Goal: Task Accomplishment & Management: Use online tool/utility

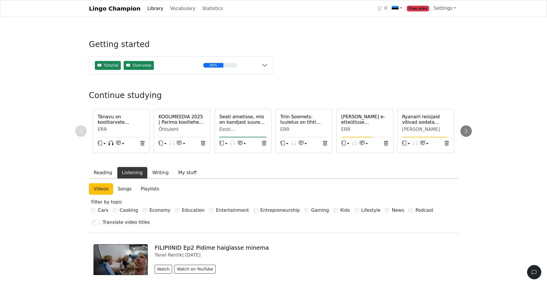
click at [118, 120] on h6 "Tänavu on koolitarvete hinnatõus tagasihoidlik" at bounding box center [121, 119] width 47 height 11
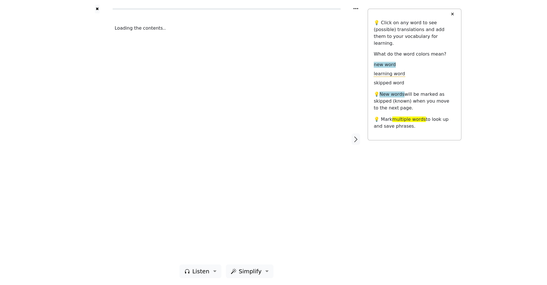
click at [118, 120] on div "Loading the contents.." at bounding box center [226, 138] width 235 height 251
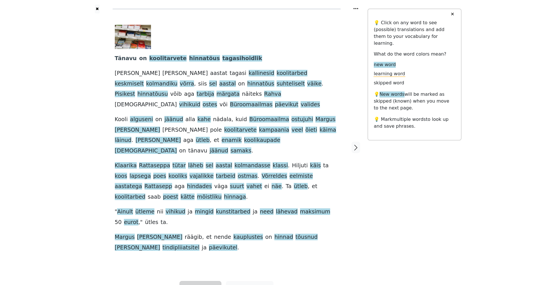
drag, startPoint x: 273, startPoint y: 100, endPoint x: 212, endPoint y: 272, distance: 182.7
click at [212, 281] on button "Listen" at bounding box center [201, 288] width 42 height 14
click at [204, 269] on link "Add to playlist" at bounding box center [220, 273] width 80 height 9
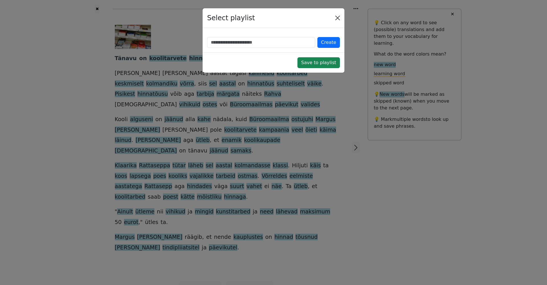
click at [338, 21] on button "Close" at bounding box center [337, 17] width 9 height 9
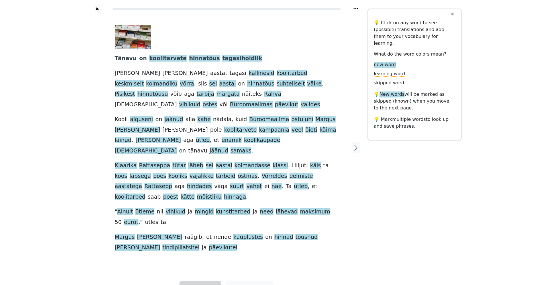
click at [214, 281] on button "Listen" at bounding box center [201, 288] width 42 height 14
click at [231, 251] on link "Generate audio for the content" at bounding box center [220, 255] width 80 height 9
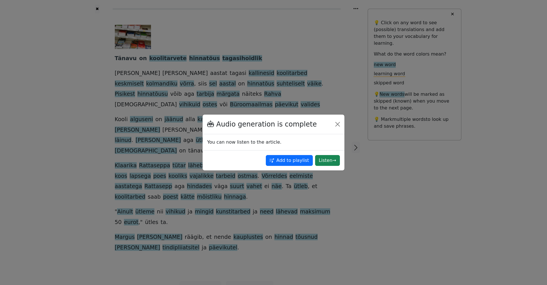
click at [299, 162] on button "Add to playlist" at bounding box center [289, 160] width 47 height 11
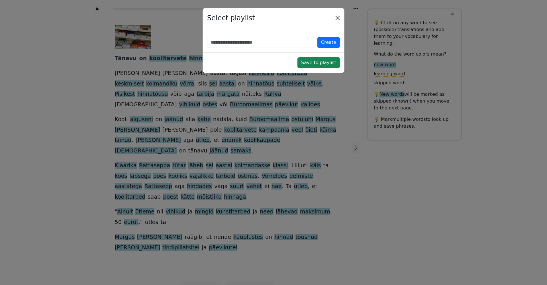
drag, startPoint x: 299, startPoint y: 162, endPoint x: 339, endPoint y: 19, distance: 148.5
click at [339, 19] on button "Close" at bounding box center [337, 17] width 9 height 9
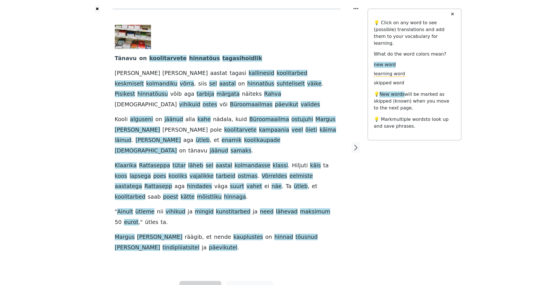
click at [202, 281] on button "Listen" at bounding box center [201, 288] width 42 height 14
drag, startPoint x: 204, startPoint y: 251, endPoint x: 206, endPoint y: 271, distance: 20.0
click at [206, 284] on span "Listen" at bounding box center [200, 288] width 17 height 9
click at [205, 269] on link "Add to playlist" at bounding box center [220, 273] width 80 height 9
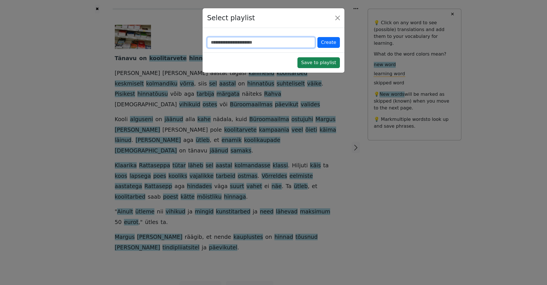
click at [268, 46] on input "text" at bounding box center [261, 42] width 108 height 11
type input "***"
click at [325, 62] on button "Save to playlist" at bounding box center [319, 62] width 42 height 11
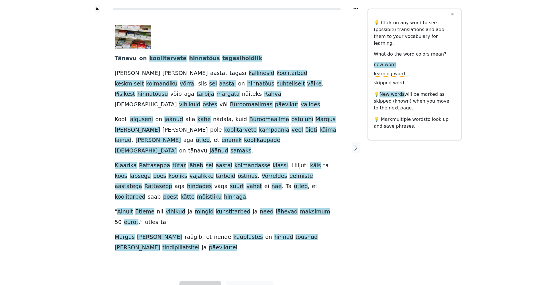
click at [203, 284] on span "Listen" at bounding box center [200, 288] width 17 height 9
click at [226, 251] on link "Generate audio for the content" at bounding box center [220, 255] width 80 height 9
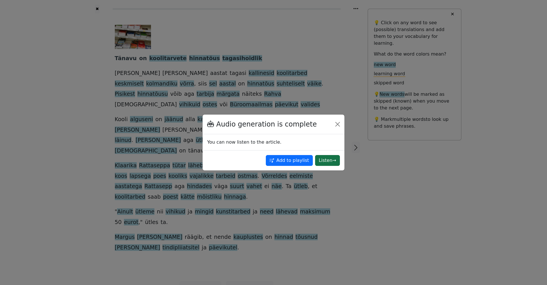
click at [324, 161] on button "Listen →" at bounding box center [327, 160] width 25 height 11
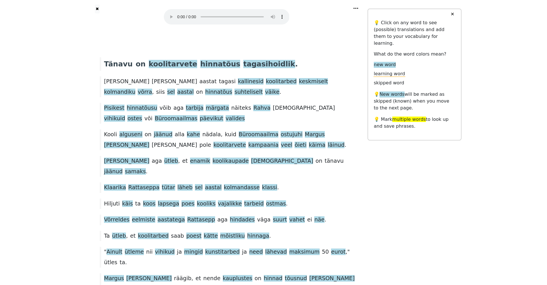
drag, startPoint x: 180, startPoint y: 12, endPoint x: 186, endPoint y: 13, distance: 5.5
click at [182, 13] on audio at bounding box center [227, 16] width 126 height 15
click at [178, 14] on audio at bounding box center [227, 16] width 126 height 15
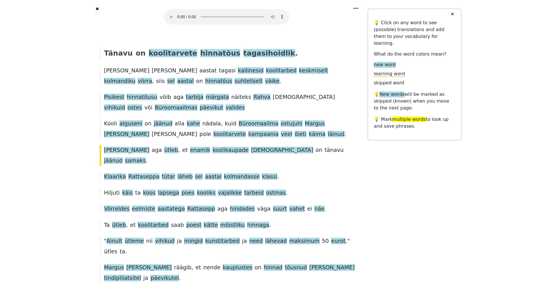
drag, startPoint x: 263, startPoint y: 86, endPoint x: 179, endPoint y: 13, distance: 110.3
click at [179, 13] on audio at bounding box center [227, 16] width 126 height 15
drag, startPoint x: 281, startPoint y: 146, endPoint x: 162, endPoint y: 48, distance: 154.5
click at [162, 49] on span "koolitarvete" at bounding box center [173, 53] width 48 height 9
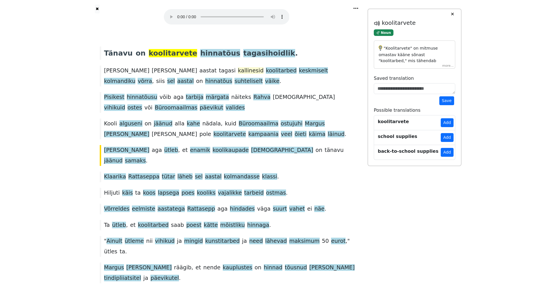
click at [238, 67] on span "kallinesid" at bounding box center [251, 70] width 26 height 7
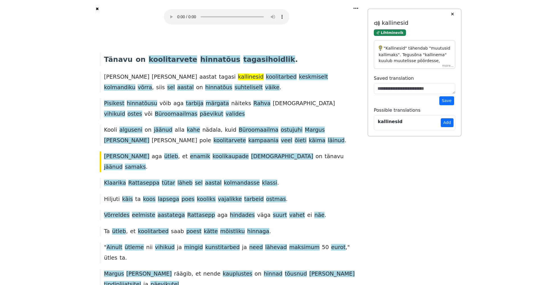
scroll to position [4, 0]
